Goal: Task Accomplishment & Management: Complete application form

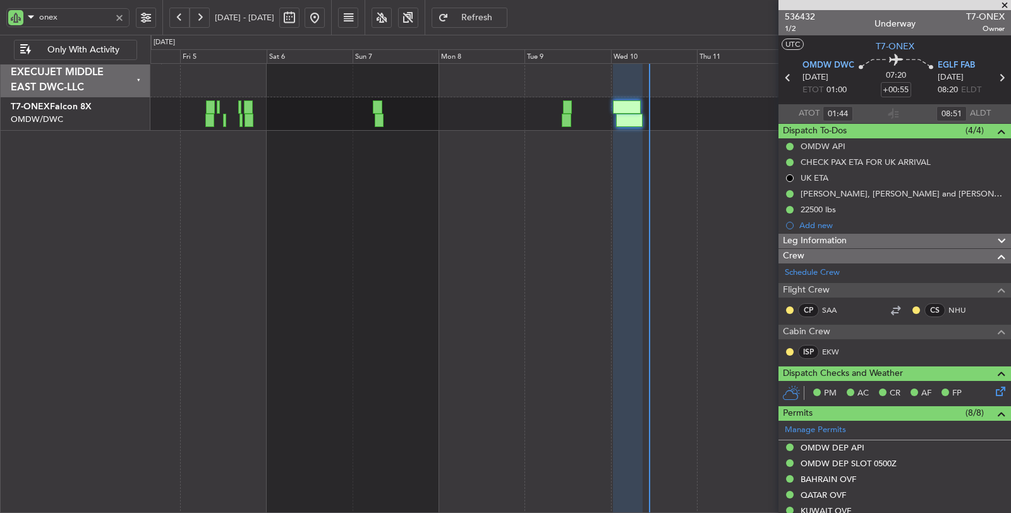
click at [333, 156] on div "Planned Maint Nurnberg" at bounding box center [581, 288] width 862 height 451
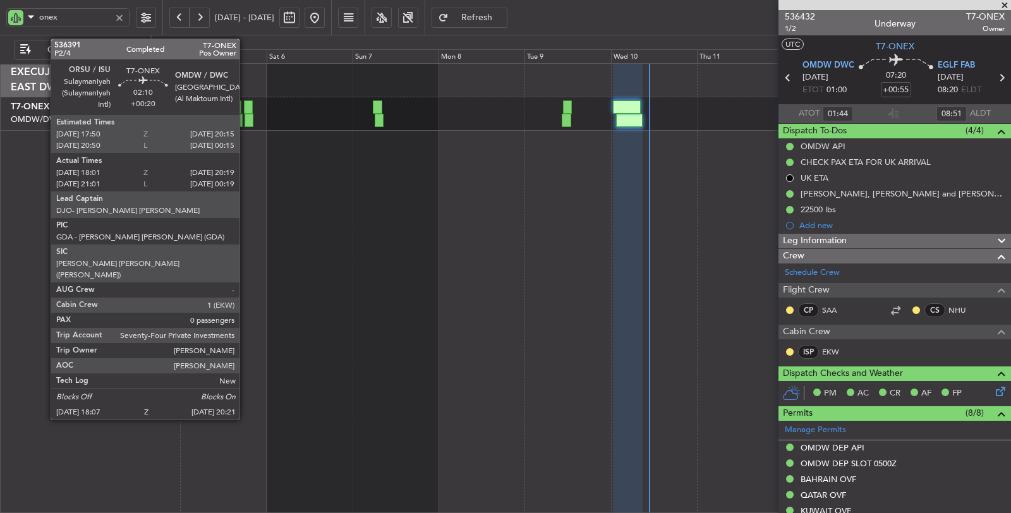
click at [246, 123] on div at bounding box center [249, 120] width 8 height 13
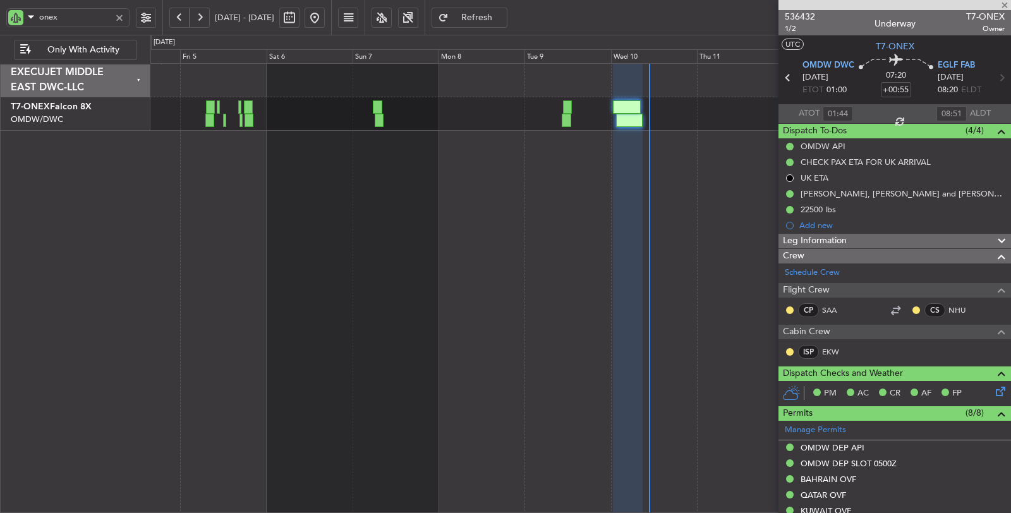
type input "+00:20"
type input "18:11"
type input "20:14"
type input "0"
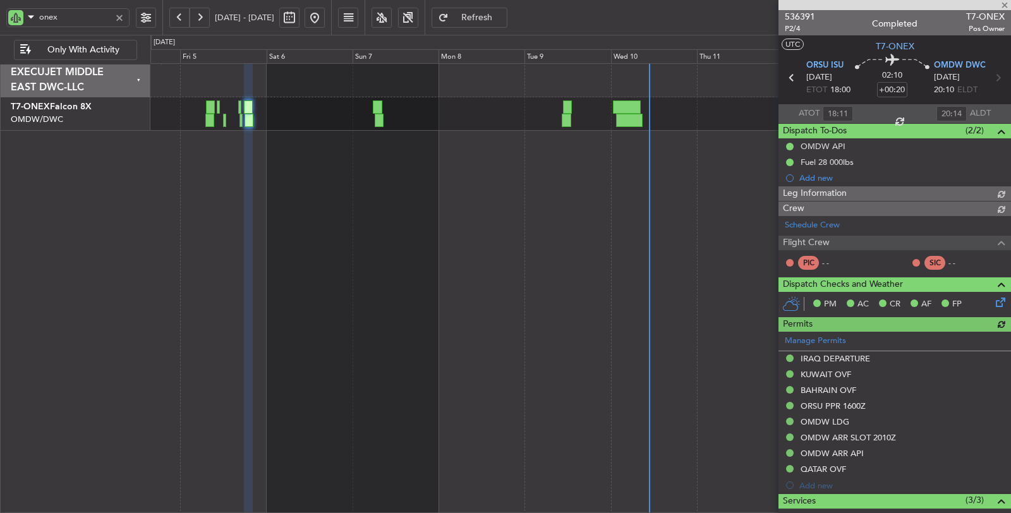
type input "[PERSON_NAME] (SYS)"
type input "7206"
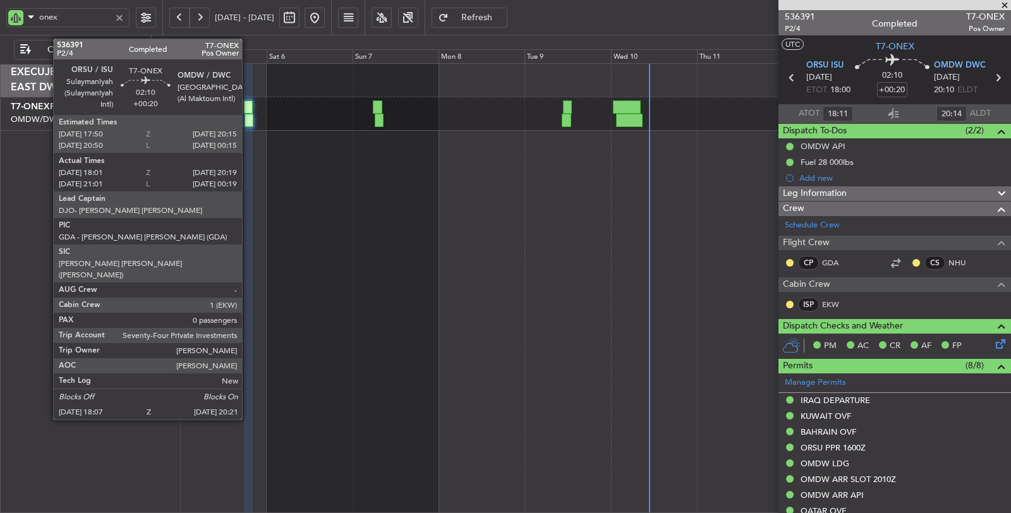
click at [248, 122] on div at bounding box center [249, 120] width 8 height 13
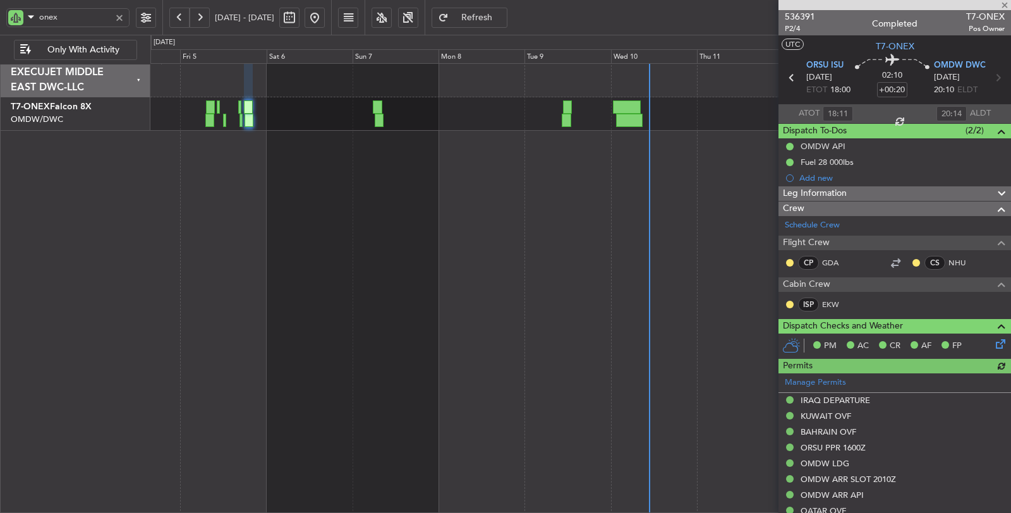
type input "[PERSON_NAME] (SYS)"
type input "7206"
type input "[PERSON_NAME] (SYS)"
type input "7206"
type input "[PERSON_NAME] (SYS)"
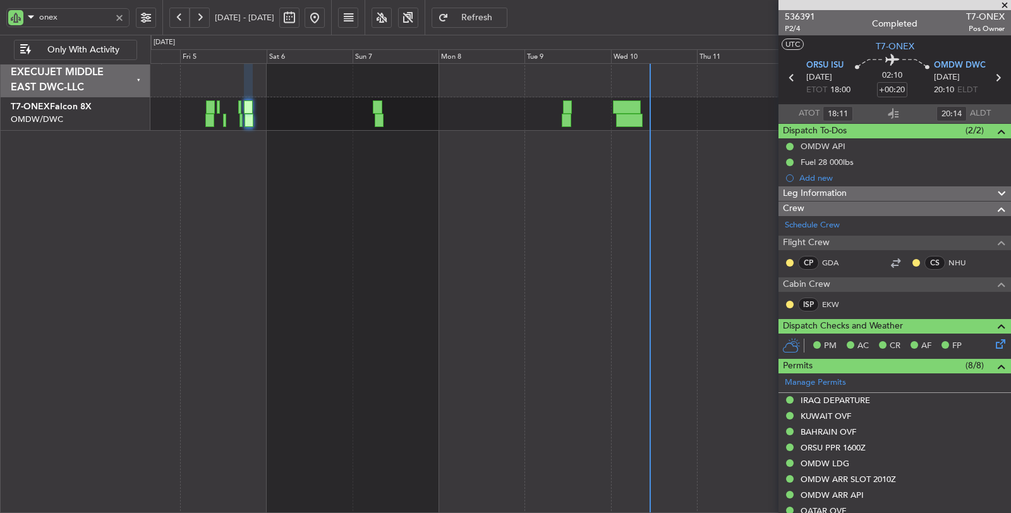
type input "7206"
type input "[PERSON_NAME] (SYS)"
type input "7206"
type input "[PERSON_NAME] (SYS)"
type input "7206"
